Goal: Obtain resource: Download file/media

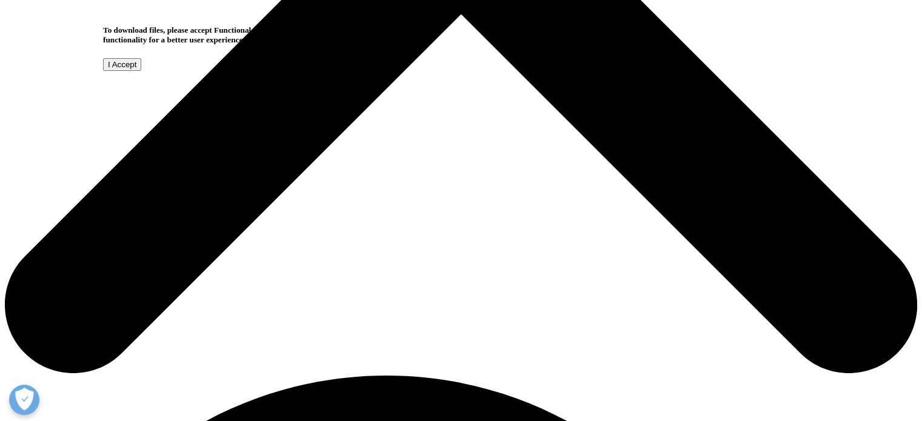
scroll to position [485, 0]
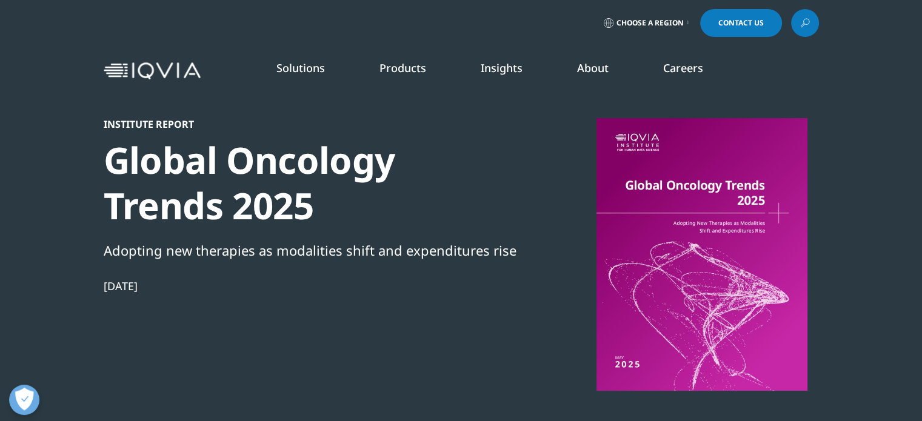
click at [752, 218] on div at bounding box center [702, 254] width 234 height 273
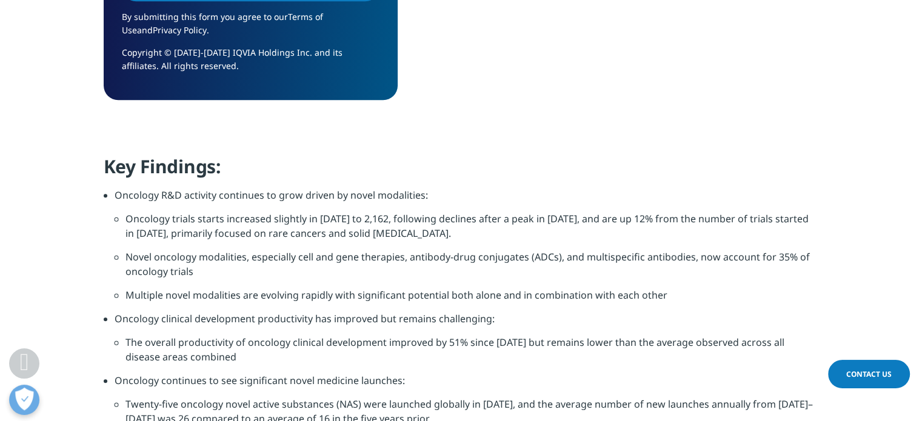
scroll to position [1212, 0]
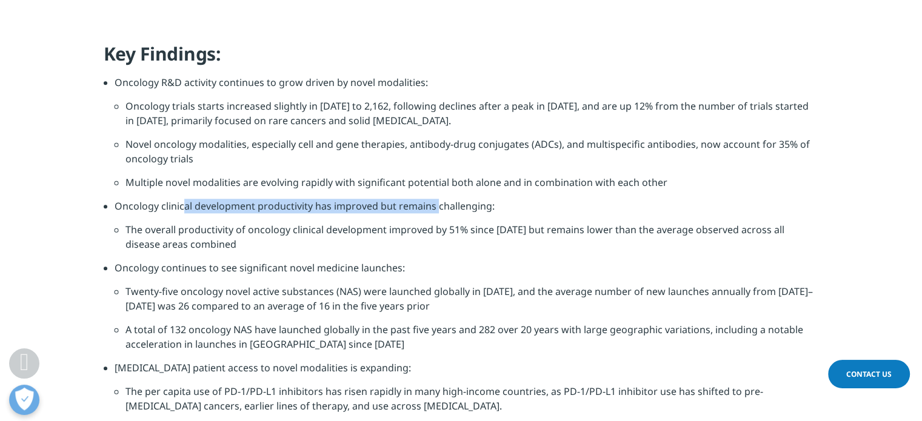
drag, startPoint x: 184, startPoint y: 208, endPoint x: 444, endPoint y: 251, distance: 263.0
click at [435, 212] on li "Oncology clinical development productivity has improved but remains challenging:" at bounding box center [467, 211] width 704 height 24
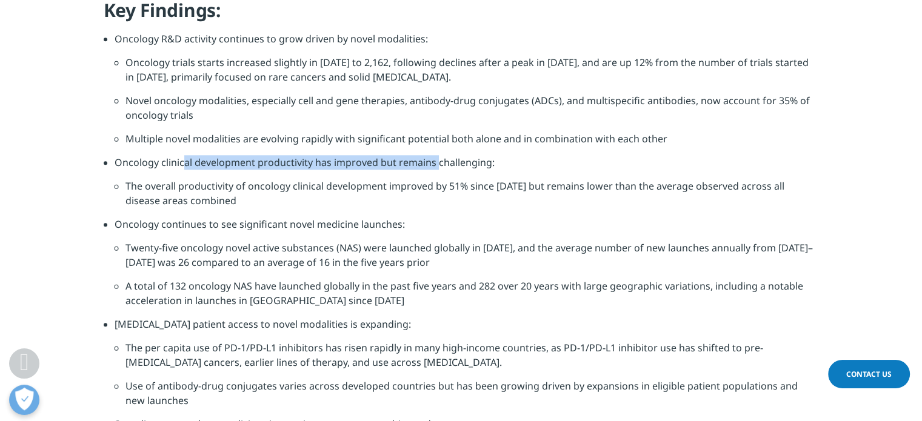
scroll to position [1273, 0]
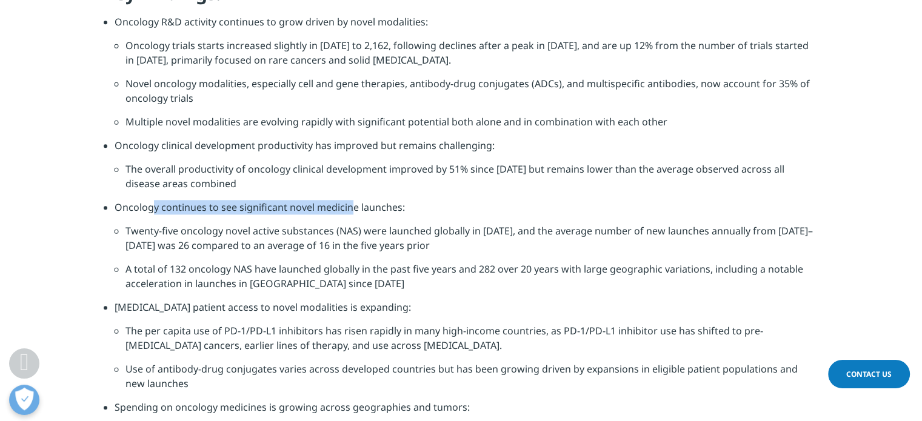
drag, startPoint x: 160, startPoint y: 215, endPoint x: 352, endPoint y: 230, distance: 192.7
click at [349, 214] on li "Oncology continues to see significant novel medicine launches:" at bounding box center [467, 212] width 704 height 24
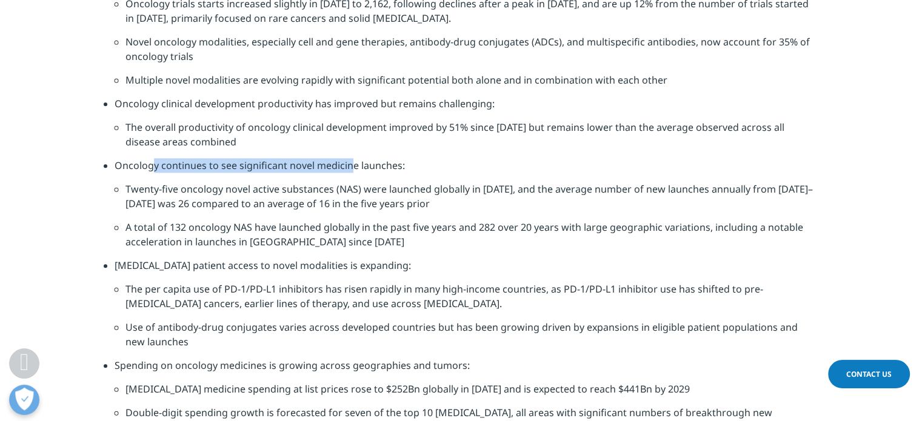
scroll to position [1334, 0]
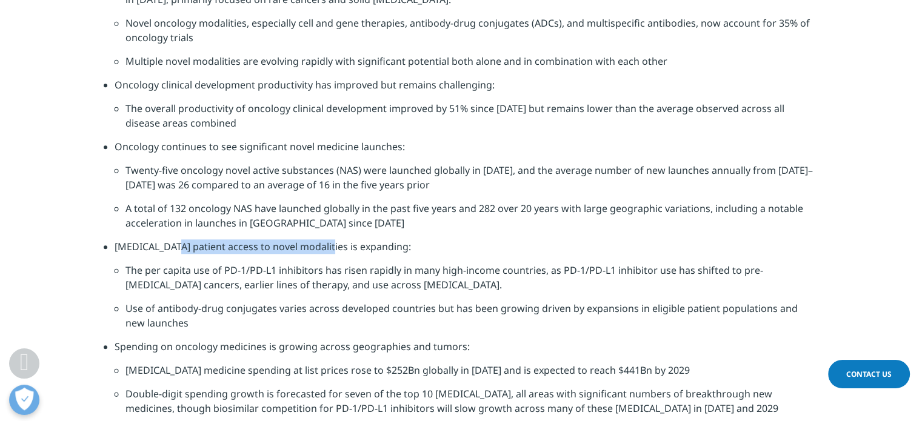
drag, startPoint x: 173, startPoint y: 246, endPoint x: 320, endPoint y: 247, distance: 146.7
click at [320, 247] on li "[MEDICAL_DATA] patient access to novel modalities is expanding:" at bounding box center [467, 251] width 704 height 24
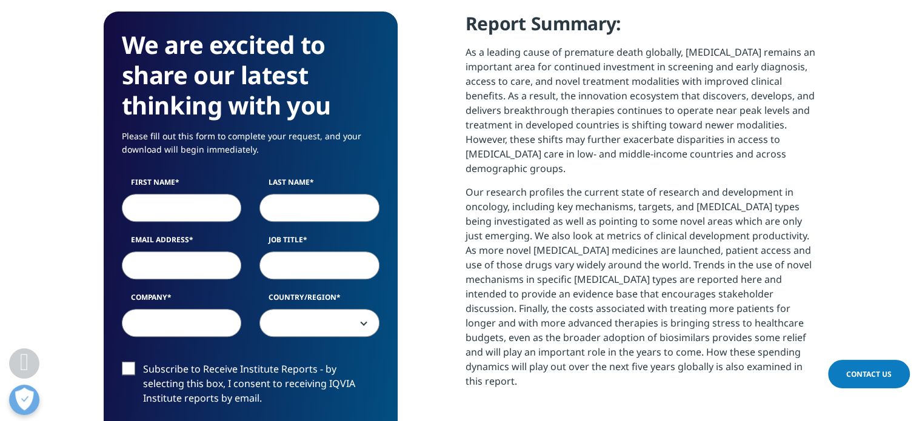
scroll to position [546, 0]
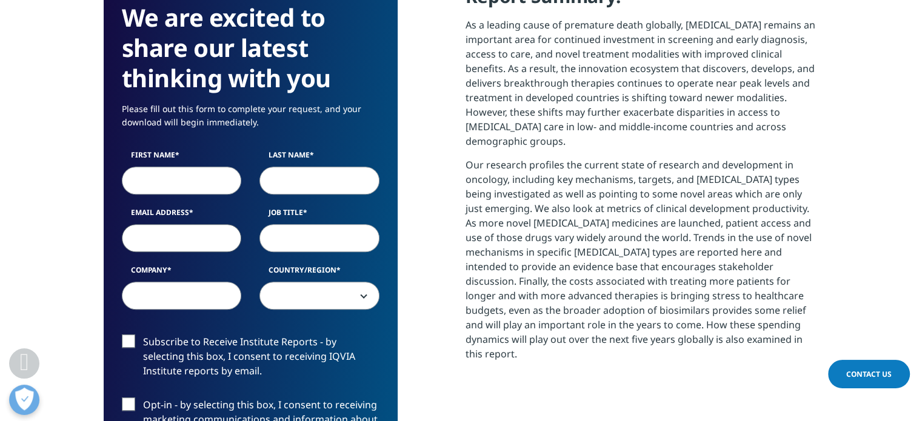
click at [215, 236] on input "Email Address" at bounding box center [182, 238] width 120 height 28
click at [188, 302] on input "Company" at bounding box center [182, 296] width 120 height 28
click at [303, 295] on span at bounding box center [319, 296] width 119 height 28
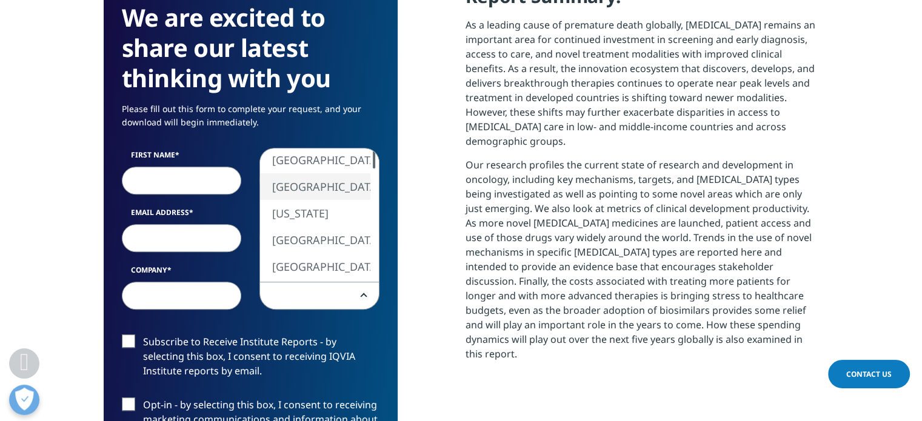
click at [413, 249] on div "We are excited to share our latest thinking with you Please fill out this form …" at bounding box center [461, 319] width 715 height 670
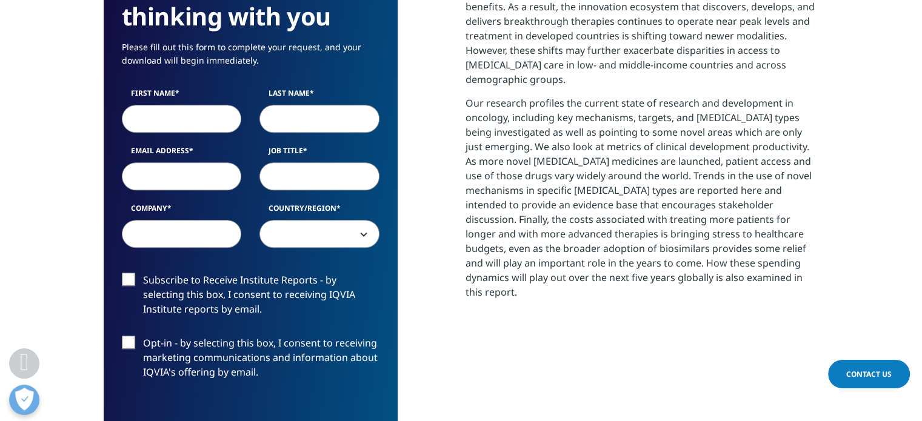
scroll to position [606, 0]
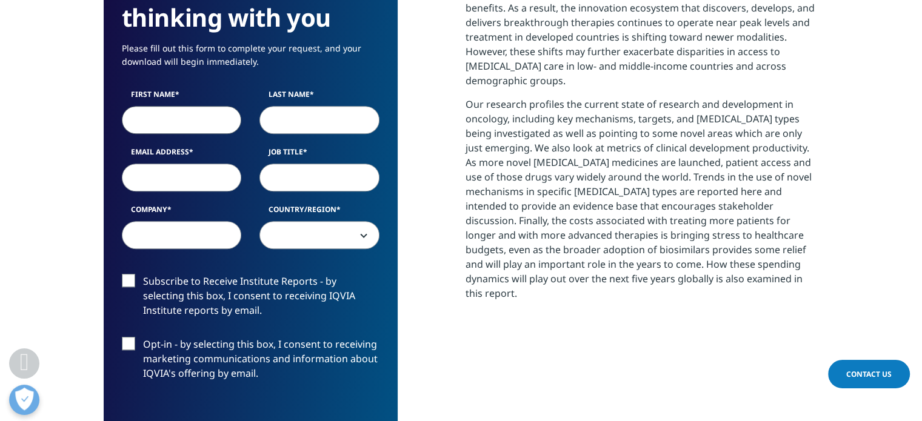
click at [179, 116] on input "First Name" at bounding box center [182, 120] width 120 height 28
type input "j"
type input "Jongmin"
type input "Park"
type input "d"
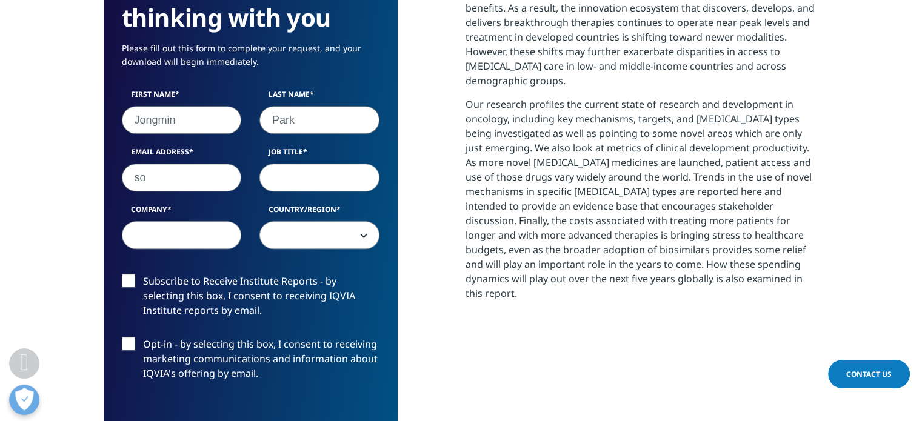
type input "s"
type input "[EMAIL_ADDRESS][DOMAIN_NAME]"
type input "d"
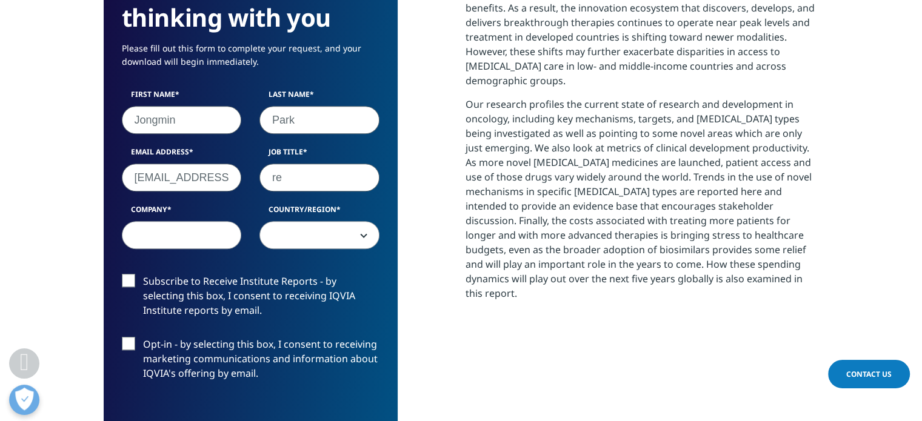
type input "r"
type input "researcher"
click at [204, 235] on input "Company" at bounding box center [182, 235] width 120 height 28
type input "Noveltynobility"
click at [281, 236] on span at bounding box center [319, 236] width 119 height 28
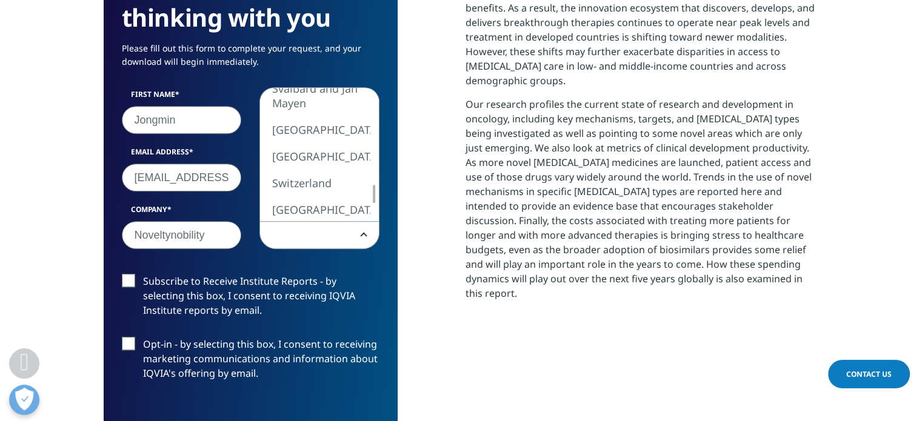
select select "[GEOGRAPHIC_DATA]"
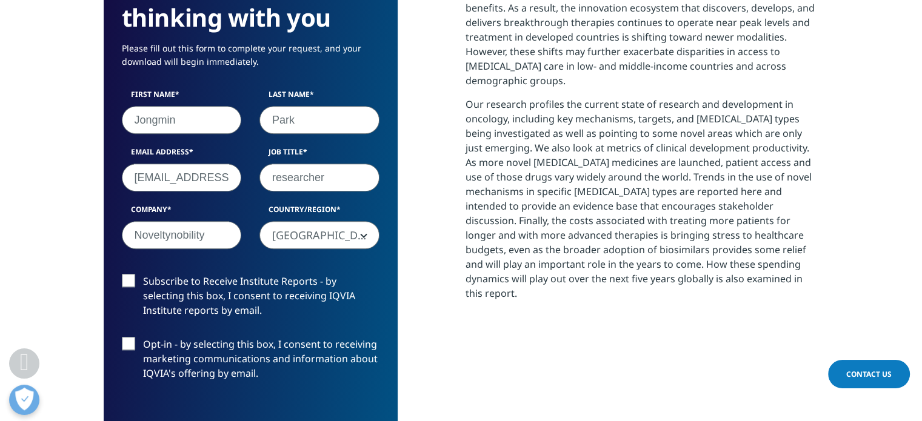
click at [134, 280] on label "Subscribe to Receive Institute Reports - by selecting this box, I consent to re…" at bounding box center [251, 299] width 258 height 50
click at [143, 274] on input "Subscribe to Receive Institute Reports - by selecting this box, I consent to re…" at bounding box center [143, 274] width 0 height 0
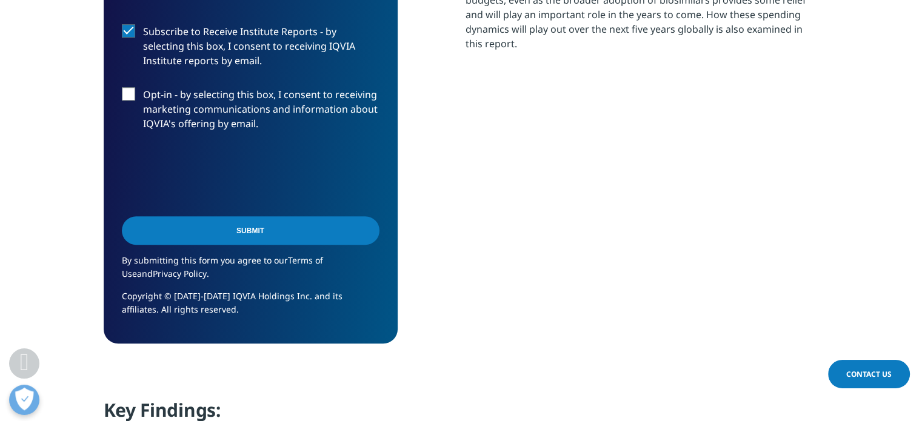
scroll to position [727, 0]
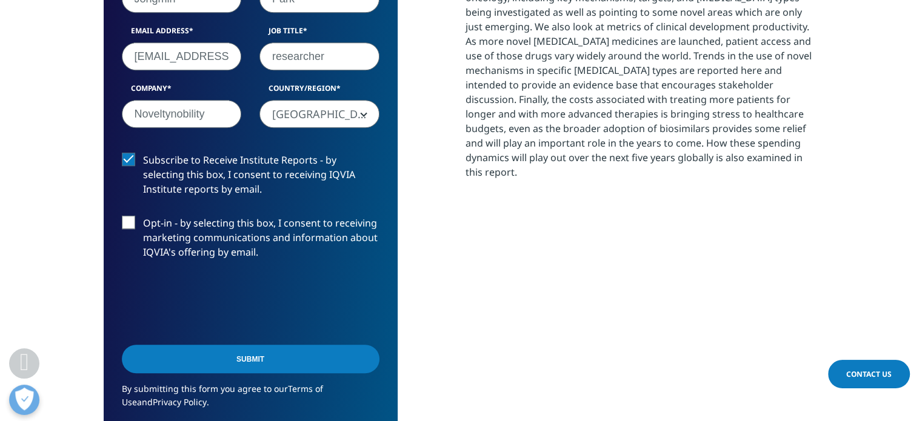
click at [131, 158] on label "Subscribe to Receive Institute Reports - by selecting this box, I consent to re…" at bounding box center [251, 178] width 258 height 50
click at [143, 153] on input "Subscribe to Receive Institute Reports - by selecting this box, I consent to re…" at bounding box center [143, 153] width 0 height 0
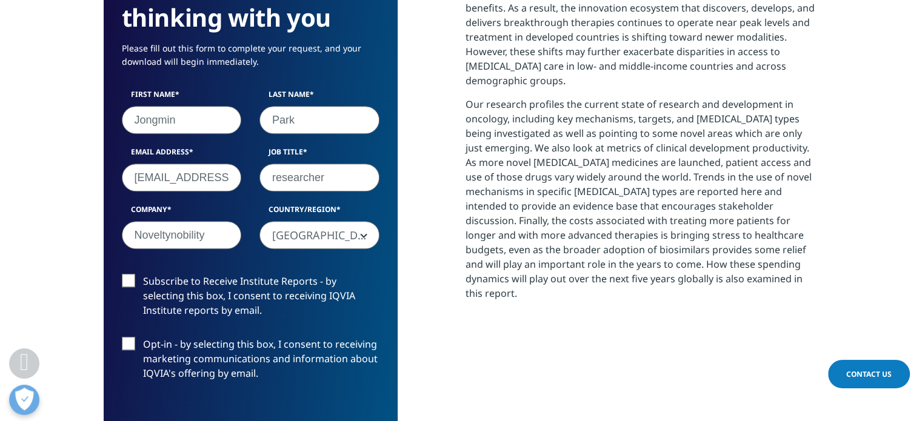
scroll to position [485, 0]
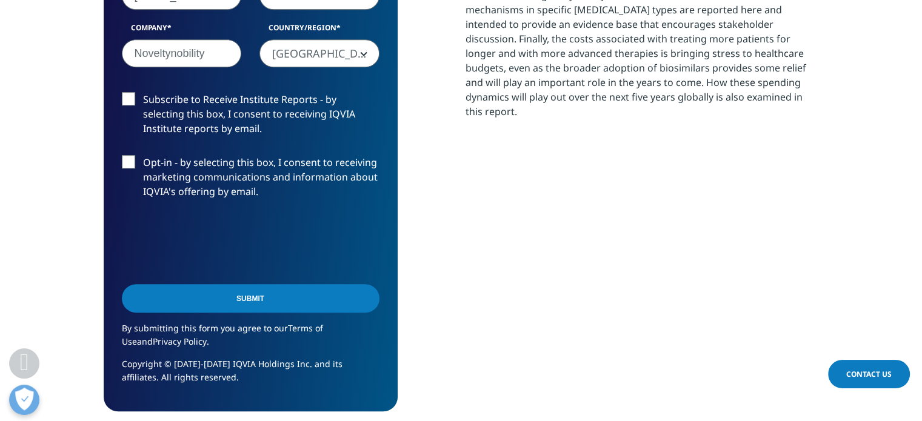
click at [255, 298] on input "Submit" at bounding box center [251, 298] width 258 height 28
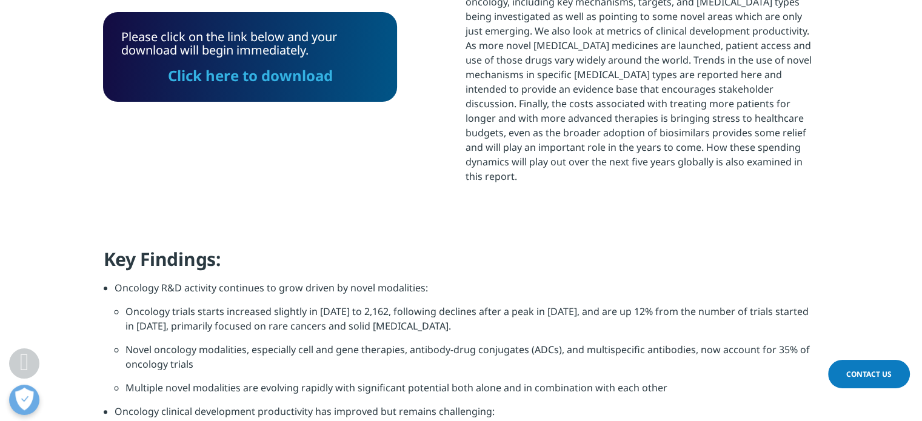
scroll to position [669, 0]
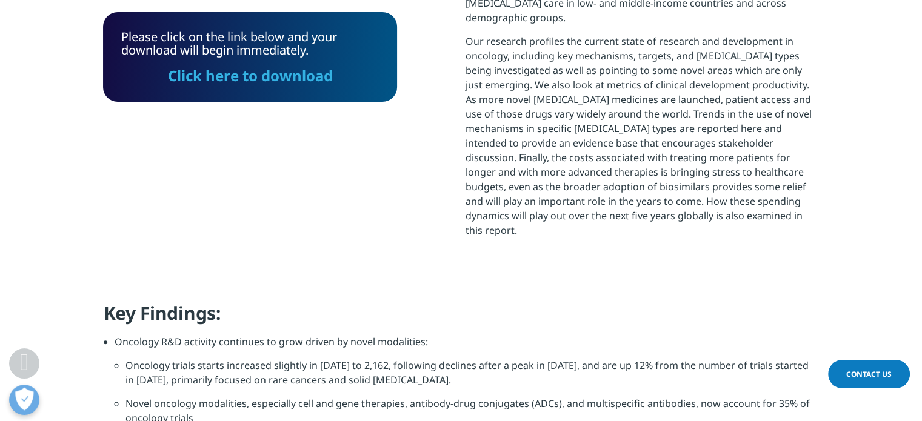
click at [296, 64] on div "Click here to download" at bounding box center [250, 70] width 258 height 27
click at [298, 78] on link "Click here to download" at bounding box center [250, 75] width 165 height 20
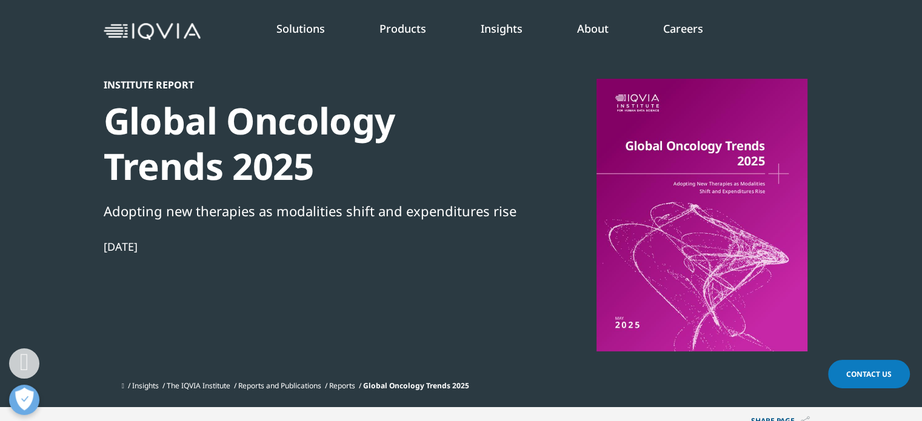
scroll to position [0, 0]
